Goal: Task Accomplishment & Management: Complete application form

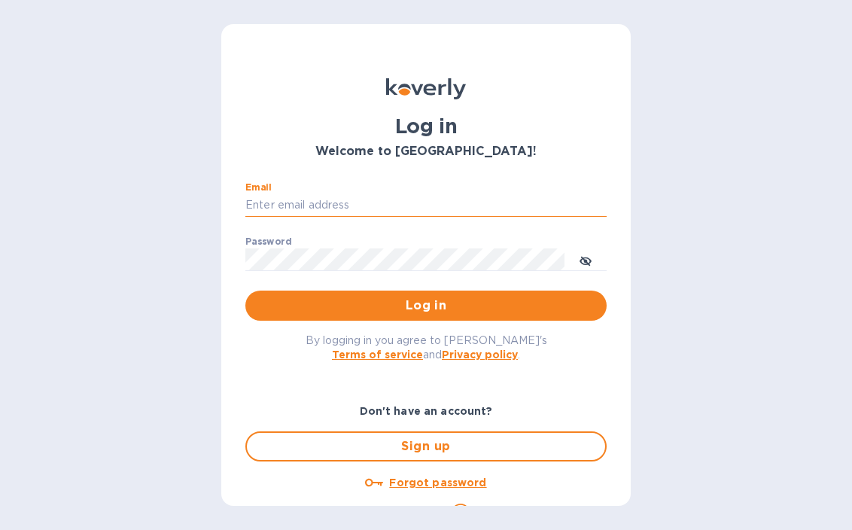
click at [299, 198] on input "Email" at bounding box center [425, 205] width 361 height 23
type input "info@floraisonselections.com"
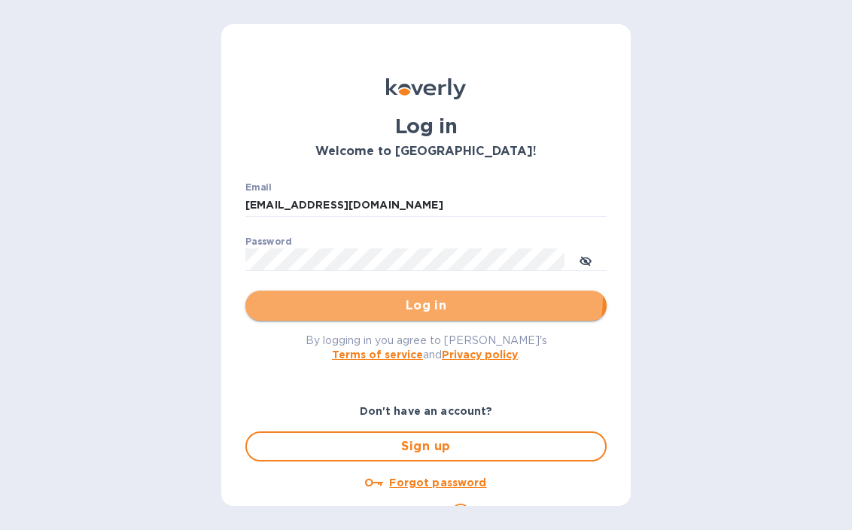
click at [377, 294] on button "Log in" at bounding box center [425, 305] width 361 height 30
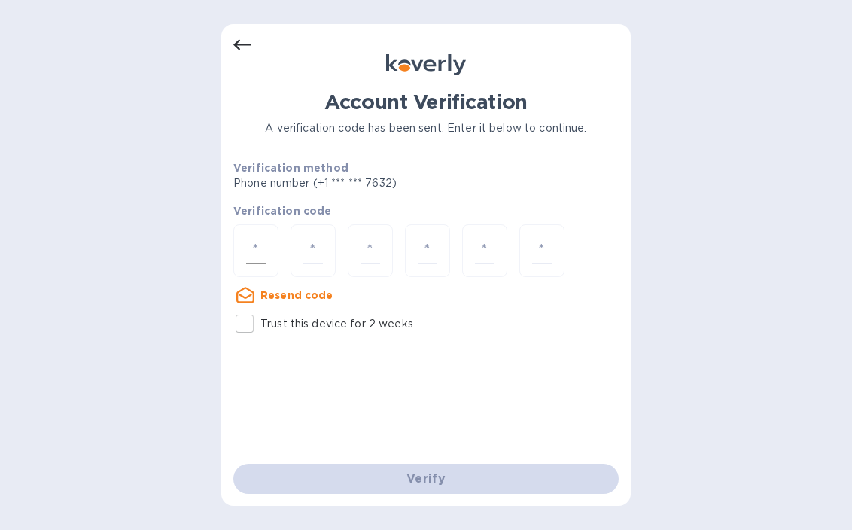
click at [252, 261] on input "number" at bounding box center [256, 251] width 20 height 28
type input "1"
type input "0"
type input "4"
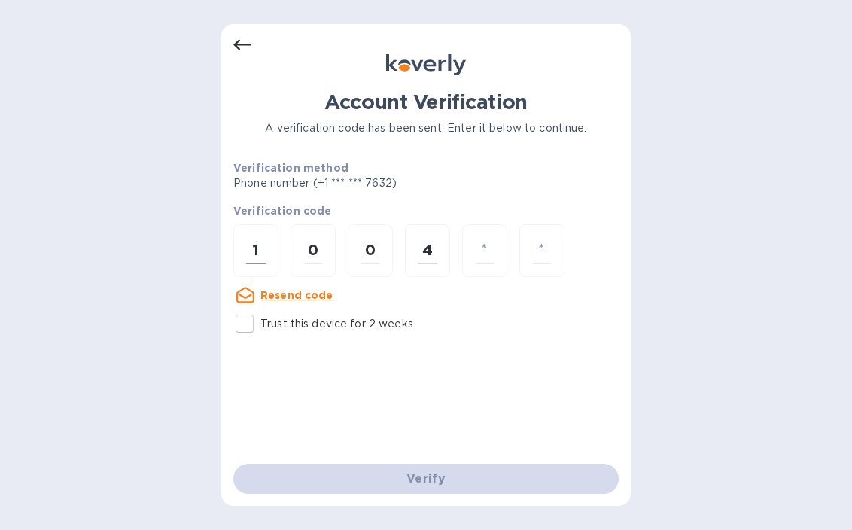
type input "0"
type input "1"
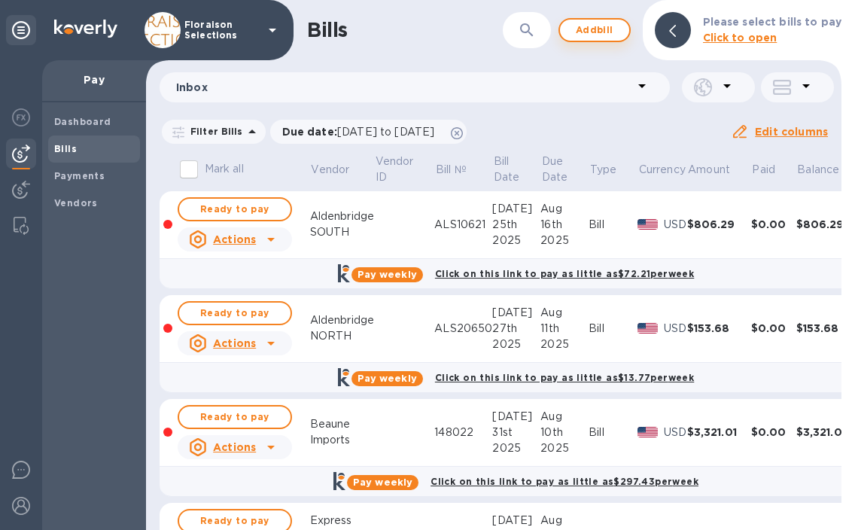
click at [794, 31] on p "Click to open" at bounding box center [772, 38] width 138 height 16
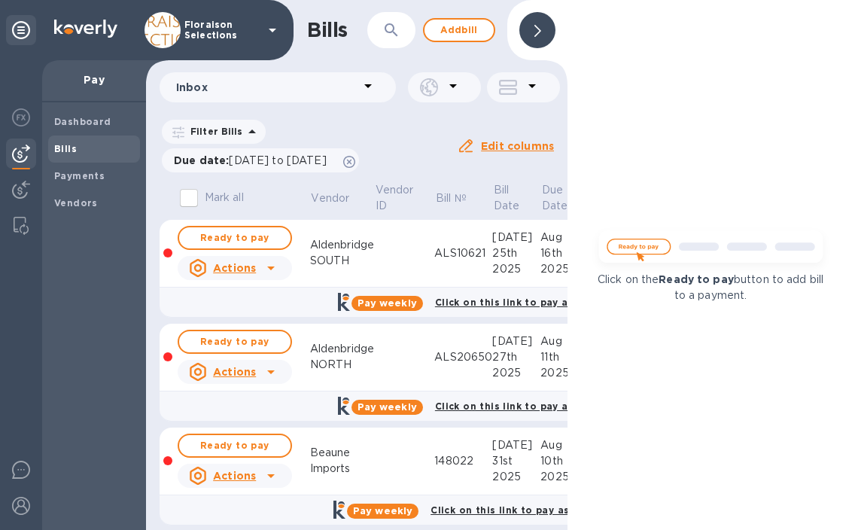
click at [523, 34] on div at bounding box center [537, 30] width 36 height 36
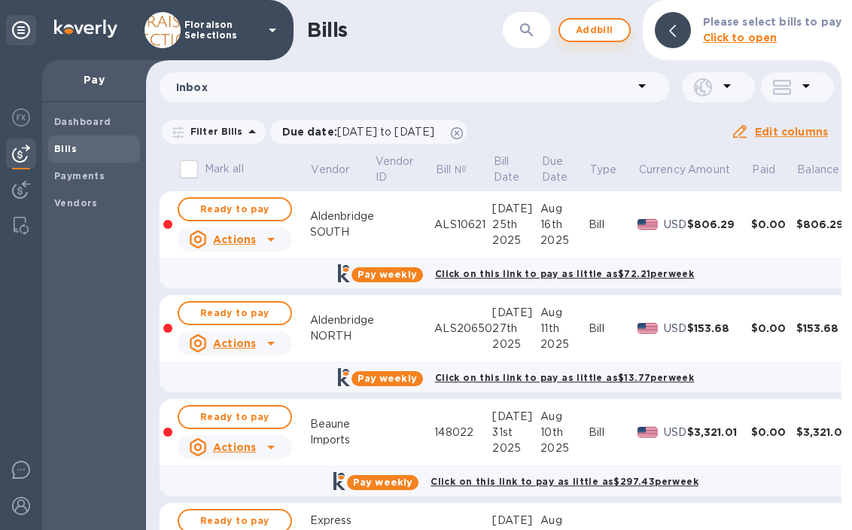
click at [597, 34] on span "Add bill" at bounding box center [594, 30] width 45 height 18
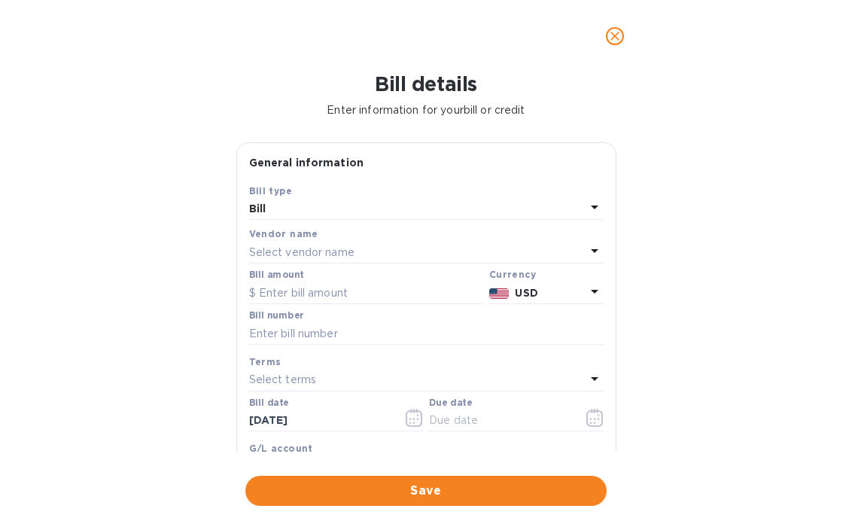
click at [285, 256] on p "Select vendor name" at bounding box center [301, 253] width 105 height 16
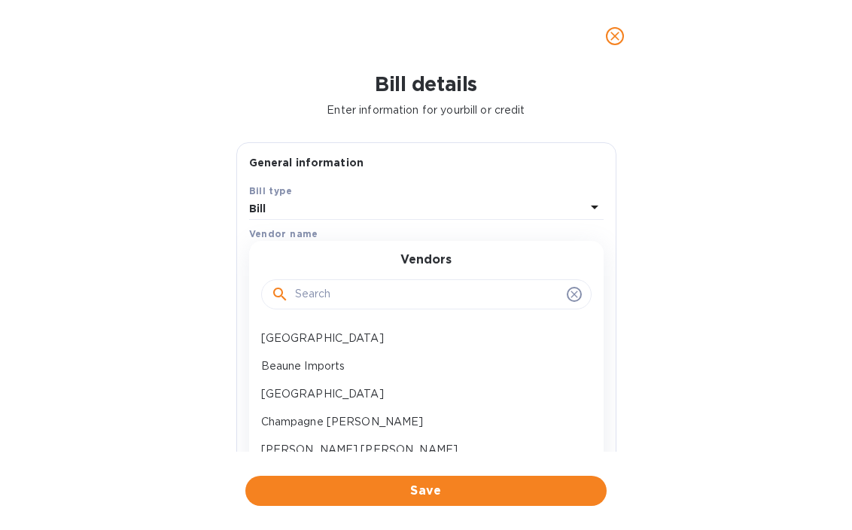
click at [311, 293] on input "text" at bounding box center [428, 294] width 266 height 23
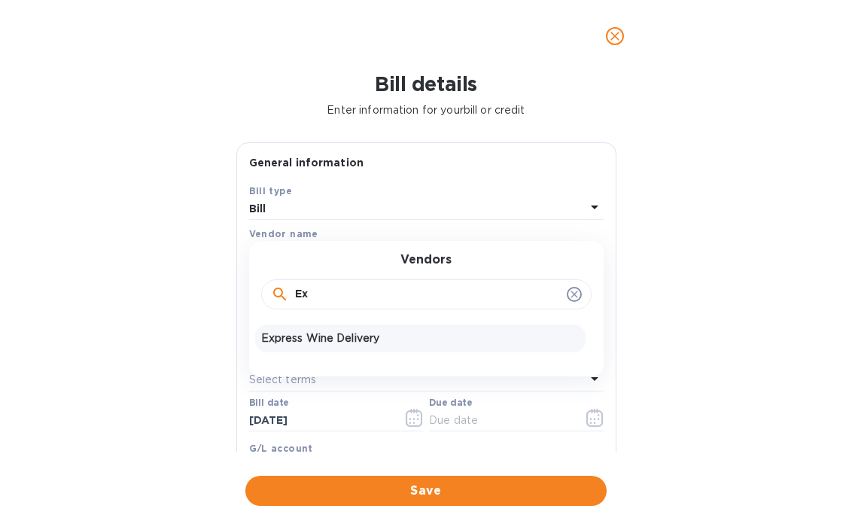
type input "Ex"
click at [304, 340] on p "Express Wine Delivery" at bounding box center [420, 338] width 318 height 16
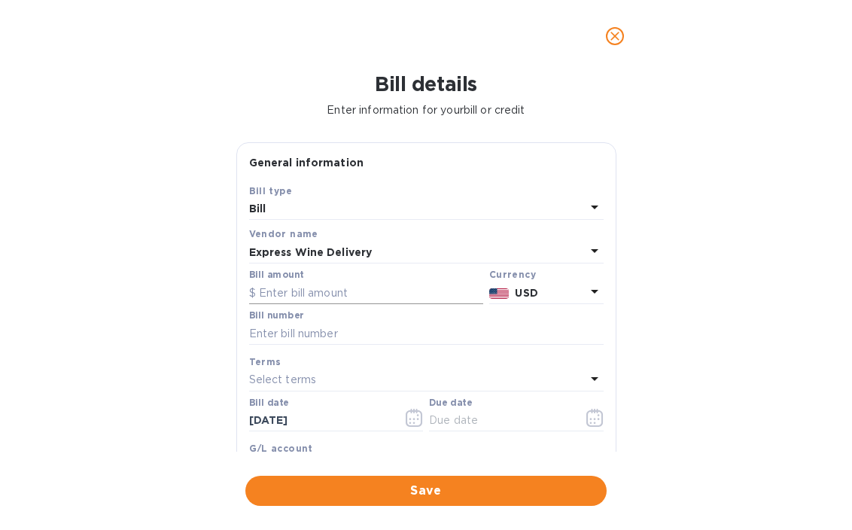
click at [302, 296] on input "text" at bounding box center [366, 292] width 234 height 23
type input "6.50"
click at [290, 334] on input "text" at bounding box center [426, 333] width 354 height 23
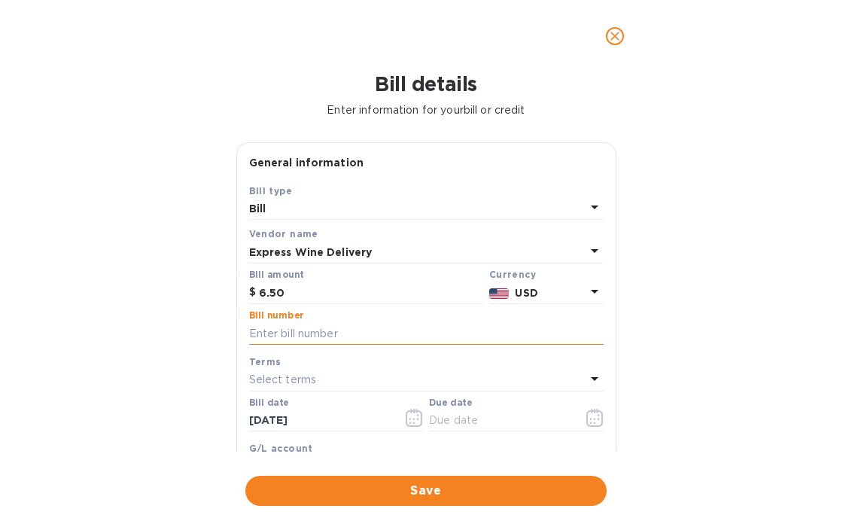
paste input "DR118093"
type input "DR118093"
click at [412, 418] on icon "button" at bounding box center [414, 418] width 17 height 18
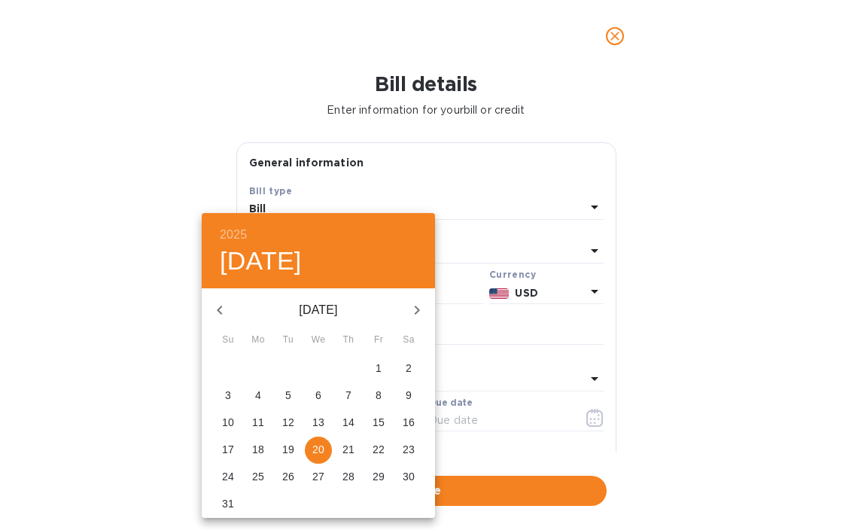
click at [378, 422] on p "15" at bounding box center [378, 422] width 12 height 15
type input "[DATE]"
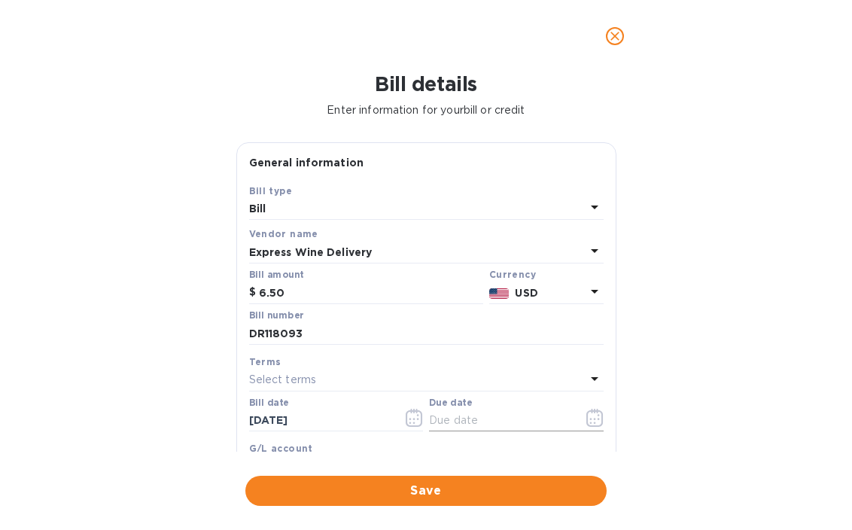
click at [593, 420] on icon "button" at bounding box center [594, 419] width 2 height 2
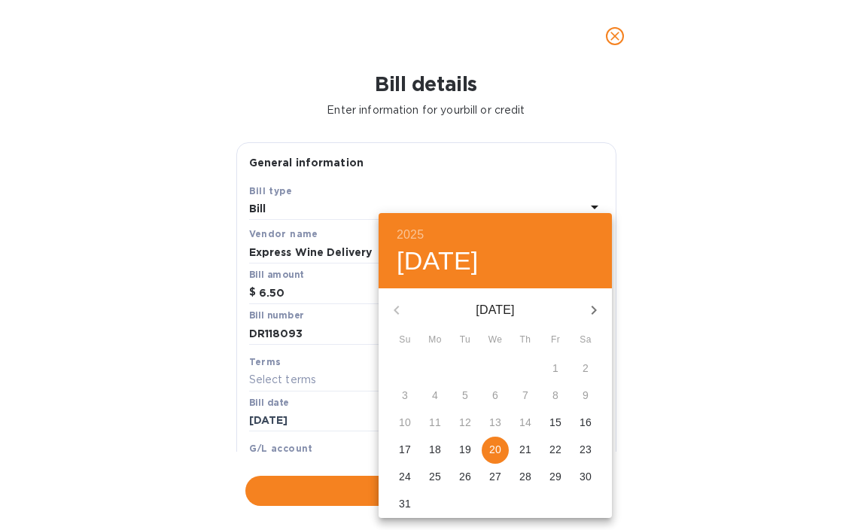
click at [578, 476] on span "30" at bounding box center [585, 476] width 27 height 15
type input "[DATE]"
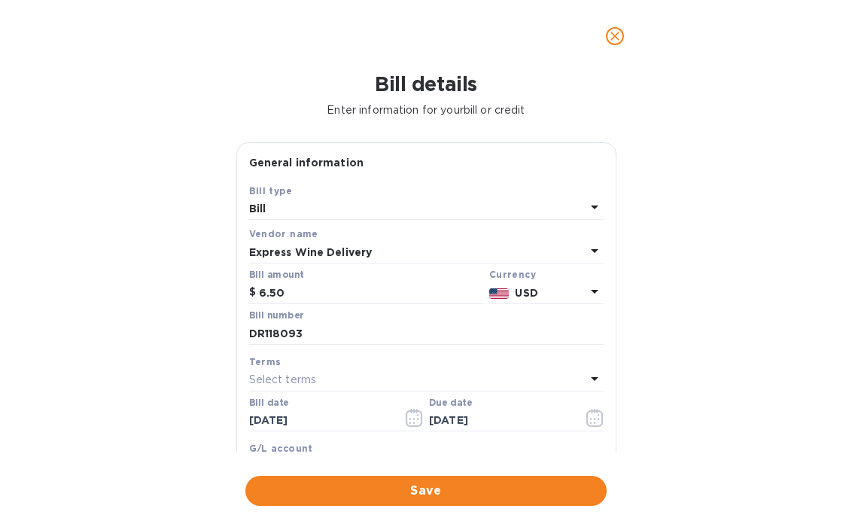
click at [663, 392] on div "Bill details Enter information for your bill or credit General information Save…" at bounding box center [426, 300] width 852 height 457
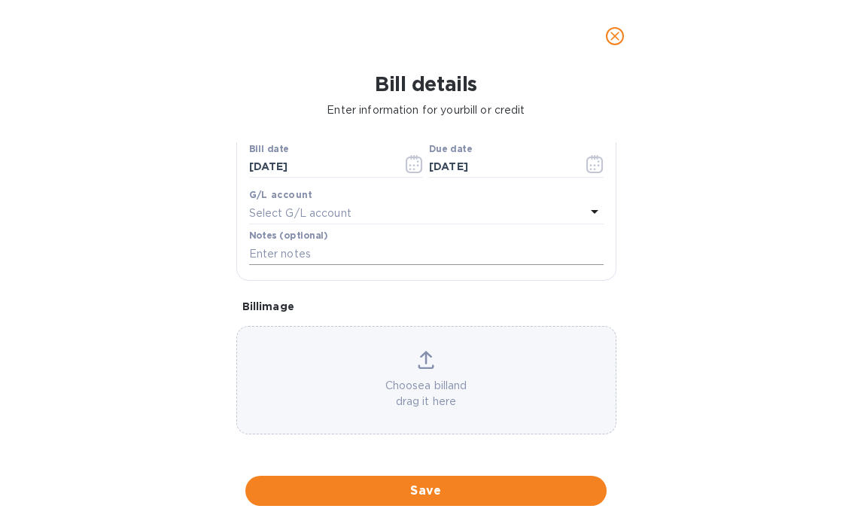
click at [283, 253] on input "text" at bounding box center [426, 253] width 354 height 23
type input "W"
click at [197, 302] on div "Bill details Enter information for your bill or credit General information Save…" at bounding box center [426, 300] width 852 height 457
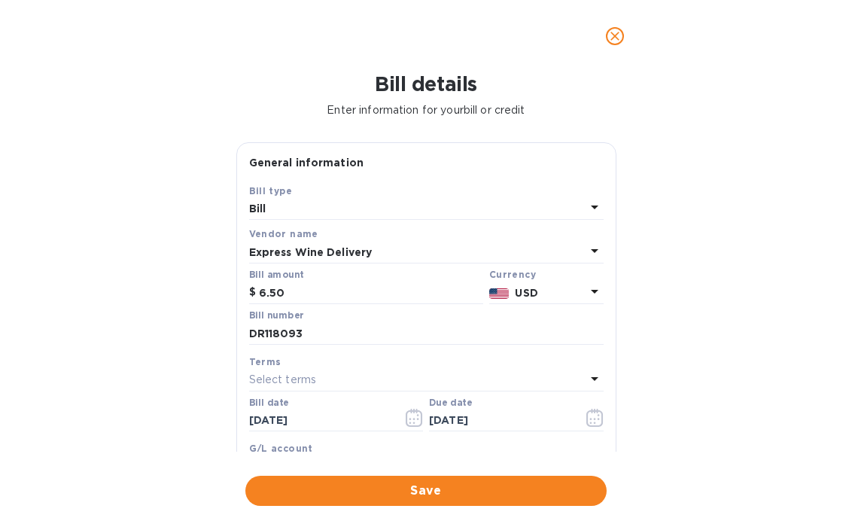
scroll to position [302, 0]
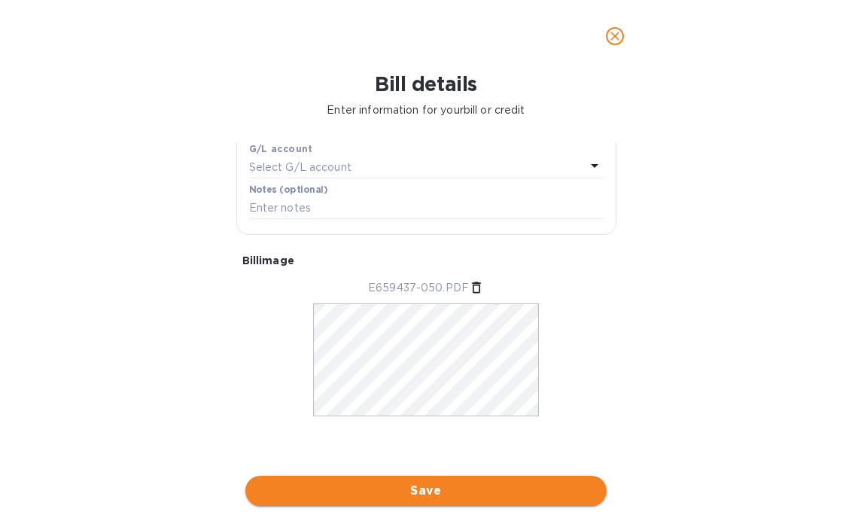
click at [383, 499] on span "Save" at bounding box center [425, 491] width 337 height 18
